Goal: Complete application form

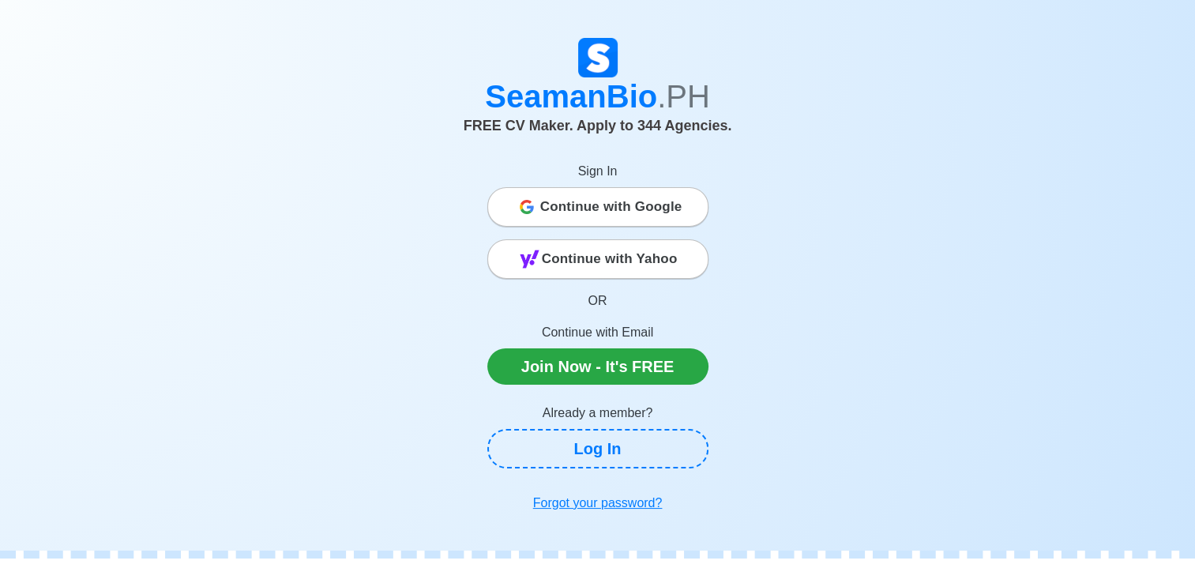
click at [574, 204] on span "Continue with Google" at bounding box center [611, 207] width 142 height 32
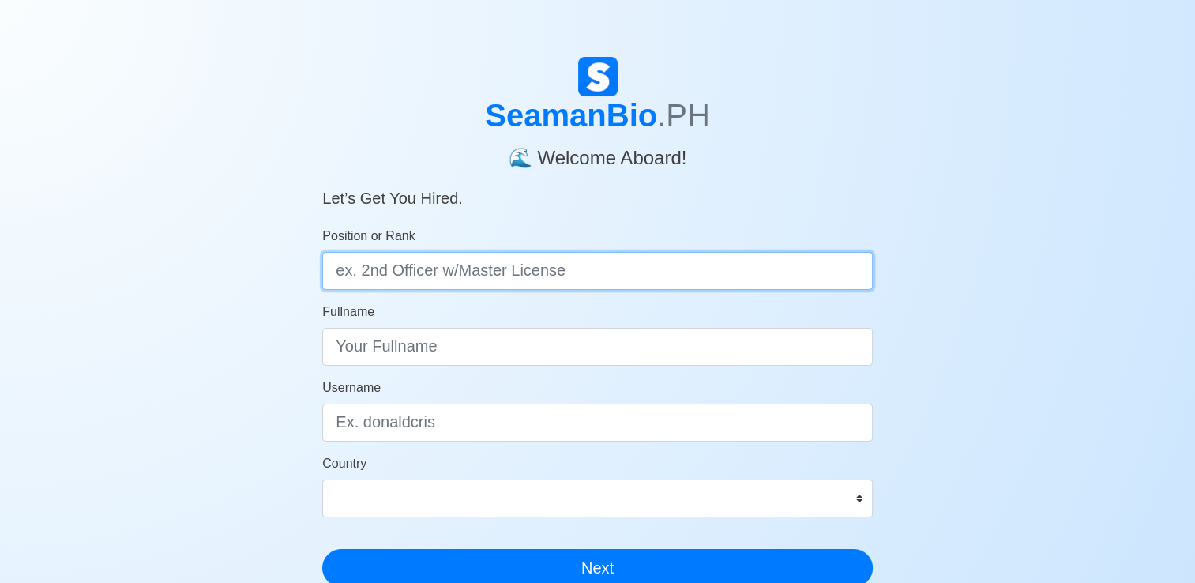
click at [546, 278] on input "Position or Rank" at bounding box center [597, 271] width 551 height 38
type input "2nd Officer"
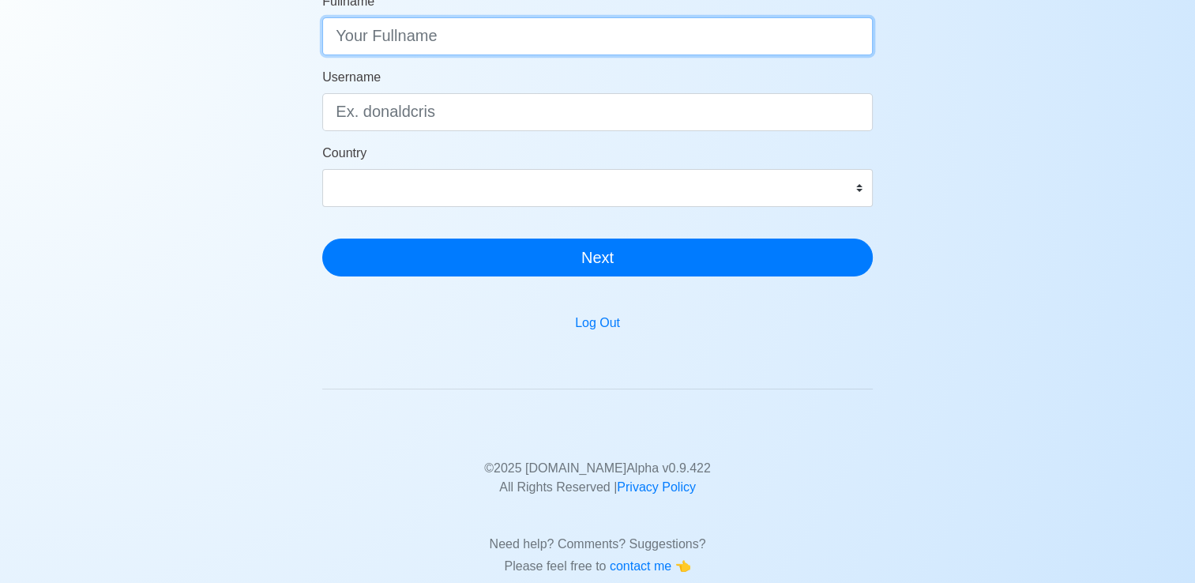
scroll to position [106, 0]
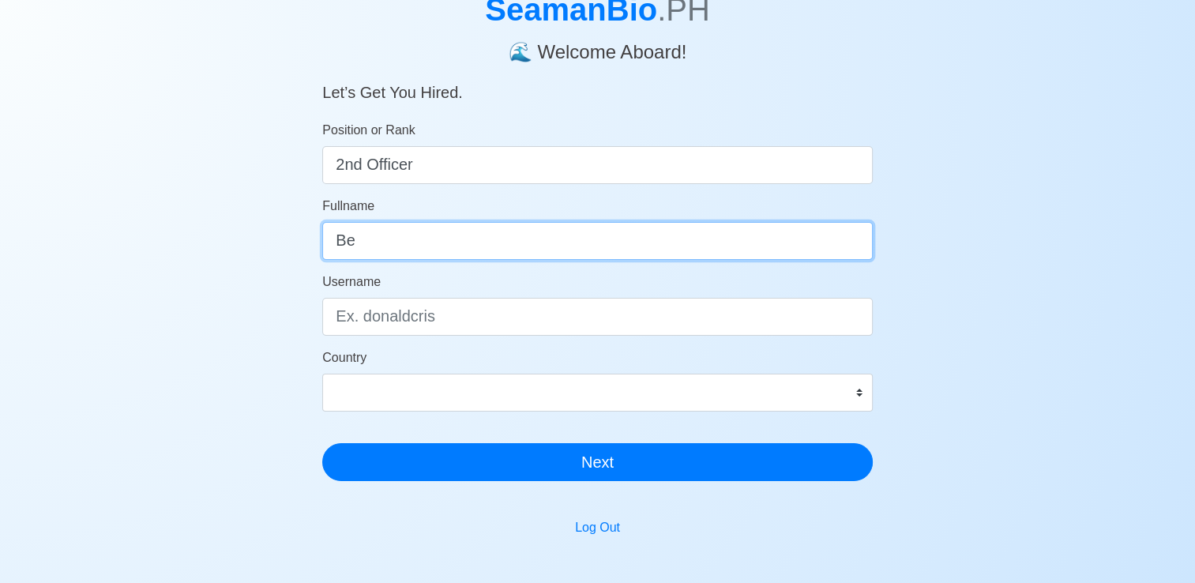
type input "Be"
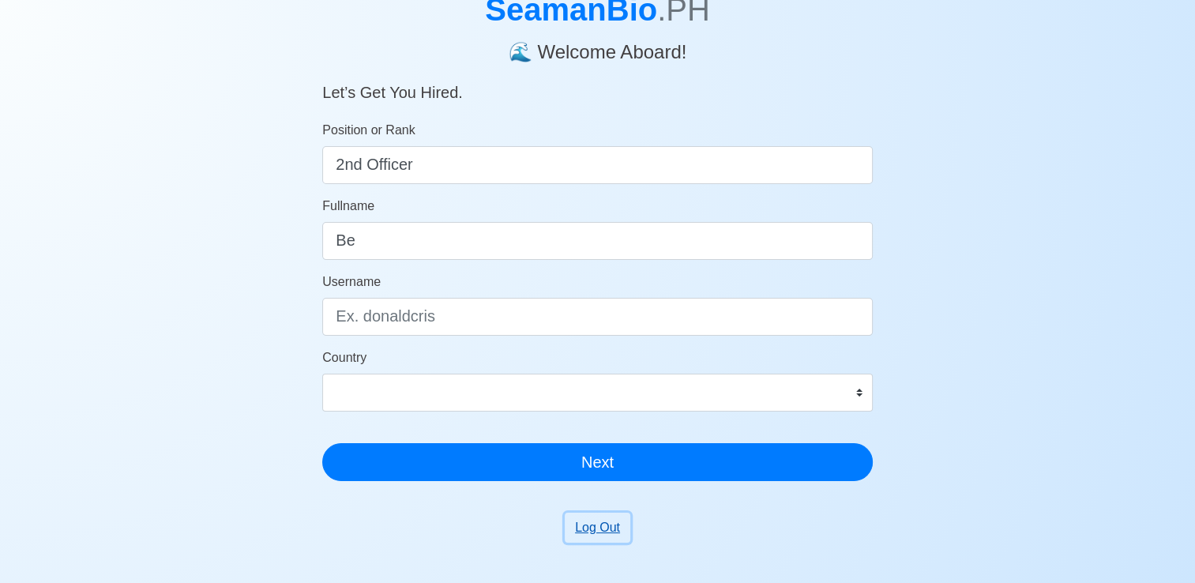
click at [596, 529] on button "Log Out" at bounding box center [598, 528] width 66 height 30
